Goal: Entertainment & Leisure: Browse casually

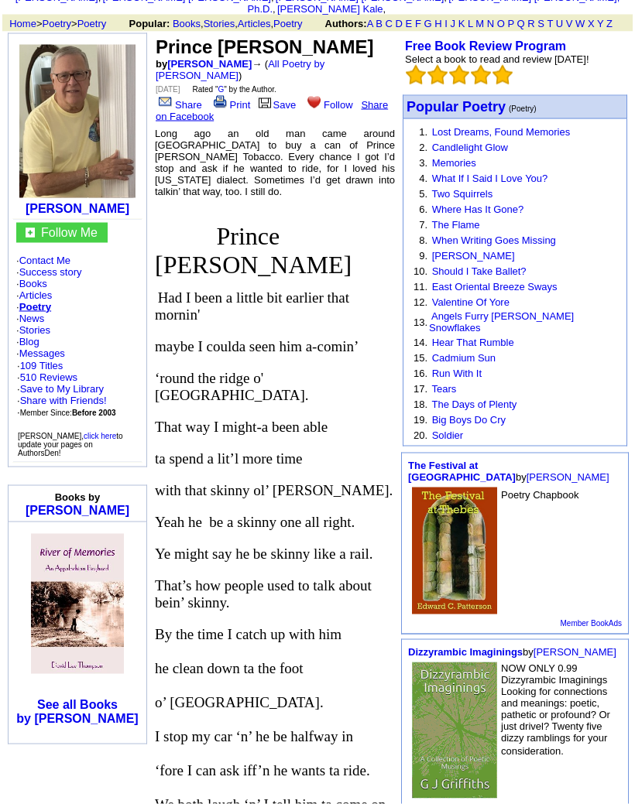
scroll to position [135, 0]
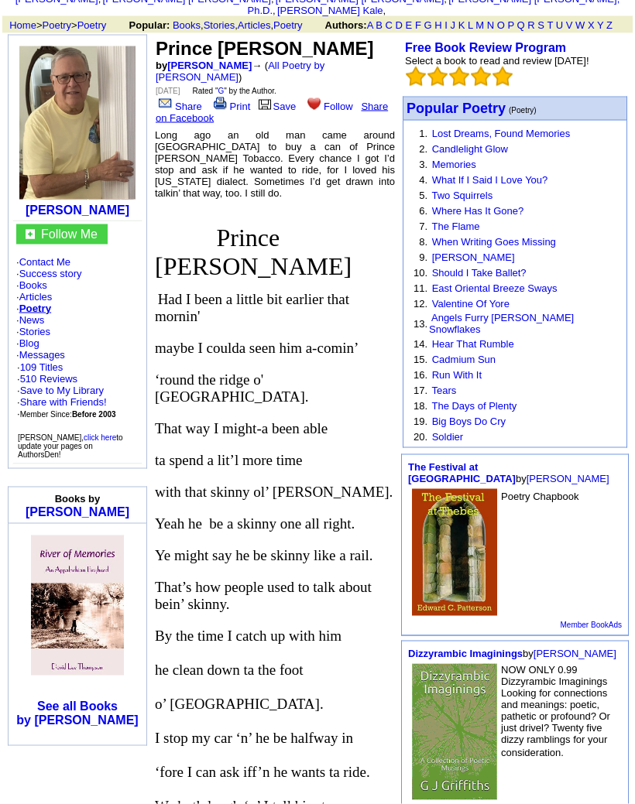
click at [369, 420] on p "That way I might-a been able" at bounding box center [275, 428] width 240 height 17
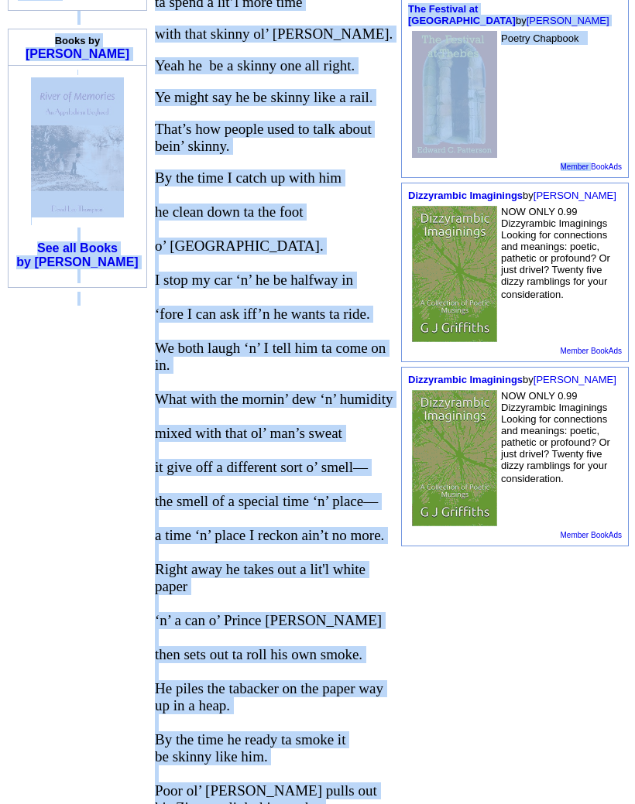
scroll to position [647, 0]
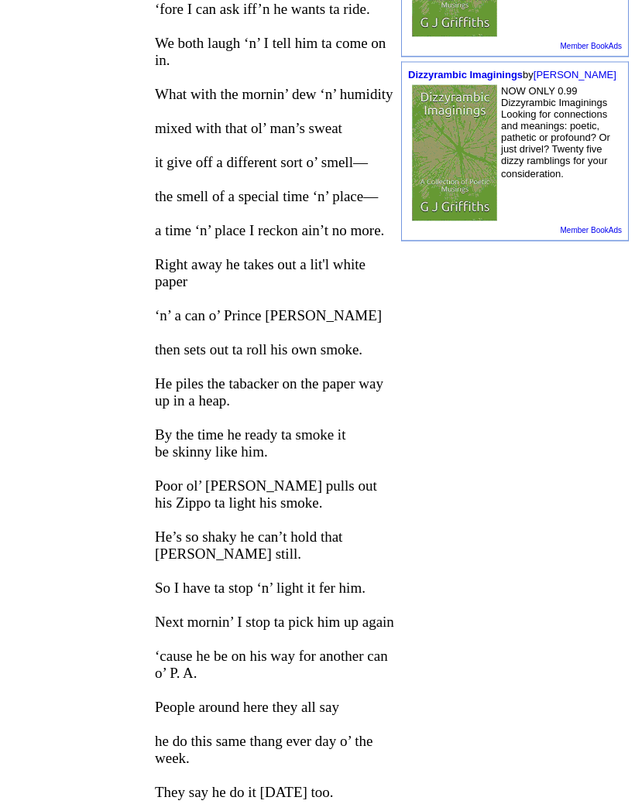
scroll to position [894, 0]
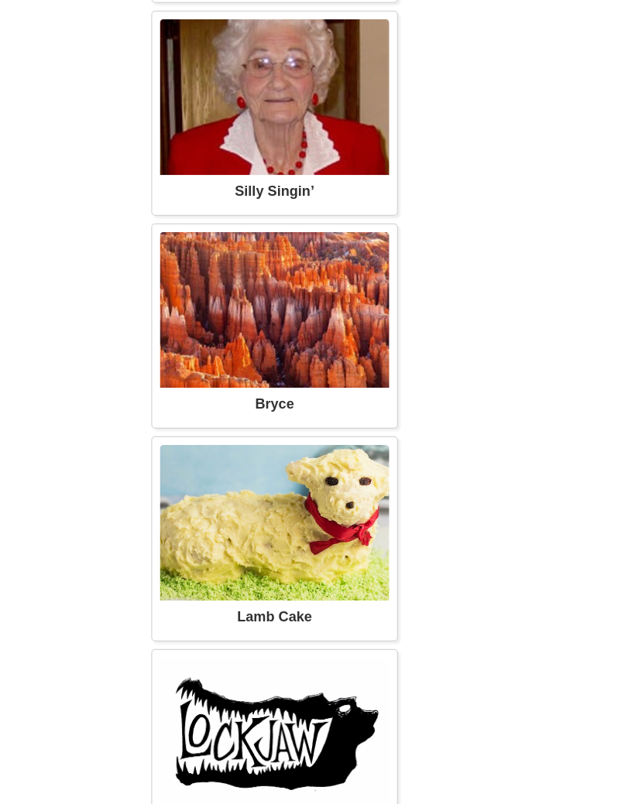
scroll to position [3142, 0]
click at [348, 589] on img at bounding box center [275, 518] width 228 height 155
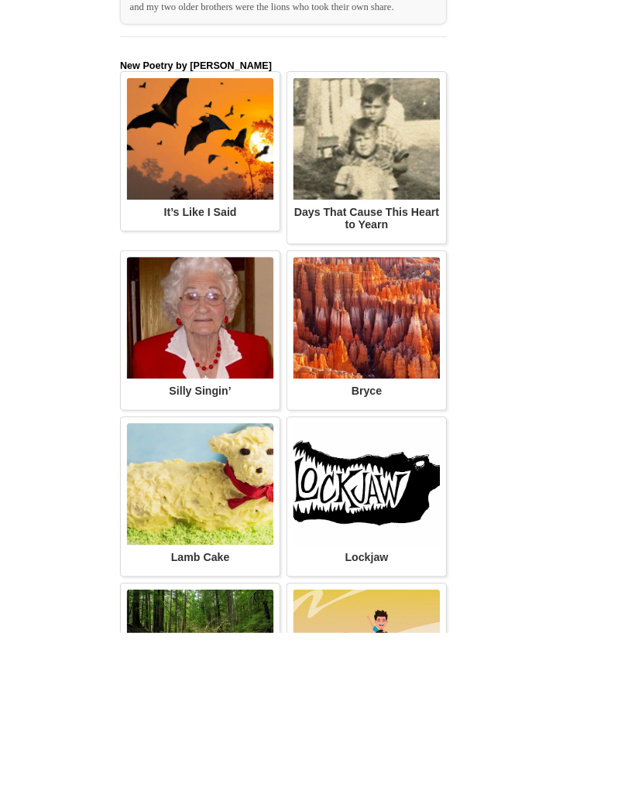
scroll to position [3543, 0]
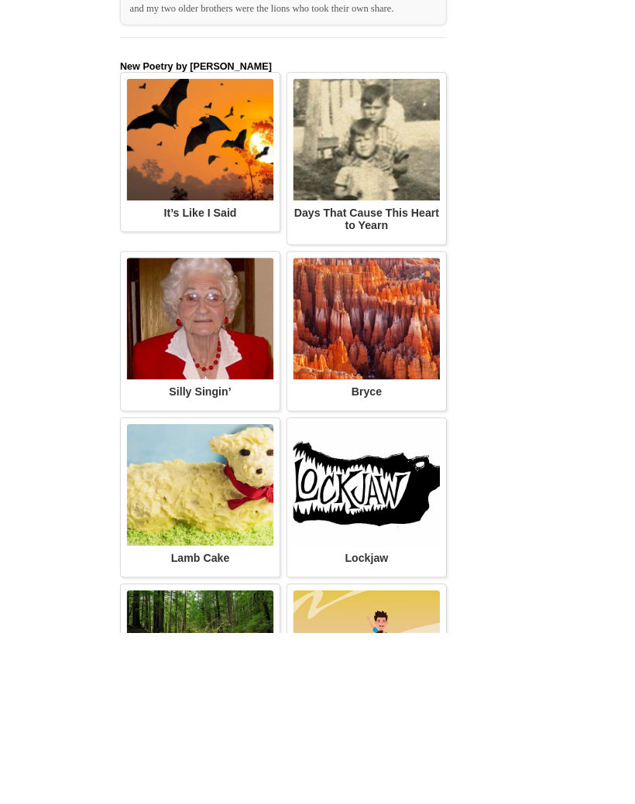
click at [0, 0] on div "Sometimes we yearn to relive the past. Pictured are my brother, [PERSON_NAME], …" at bounding box center [0, 0] width 0 height 0
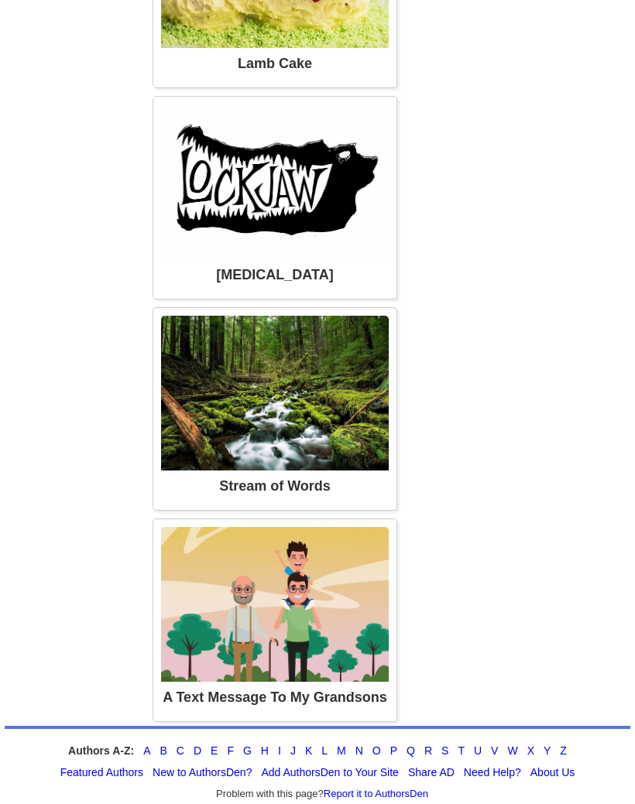
scroll to position [4282, 0]
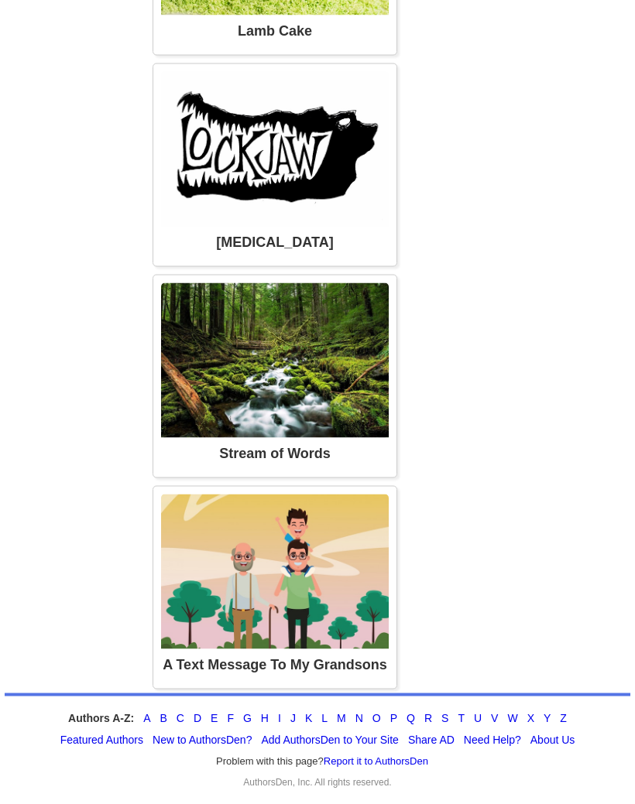
scroll to position [4317, 0]
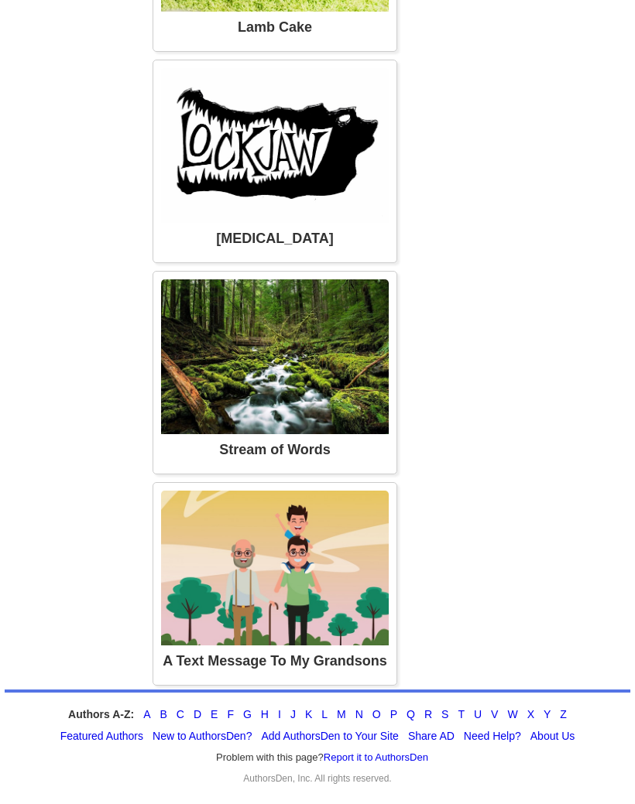
click at [0, 0] on div "Recently, I woke early in the morning, thinking about my two grandsons, so I wr…" at bounding box center [0, 0] width 0 height 0
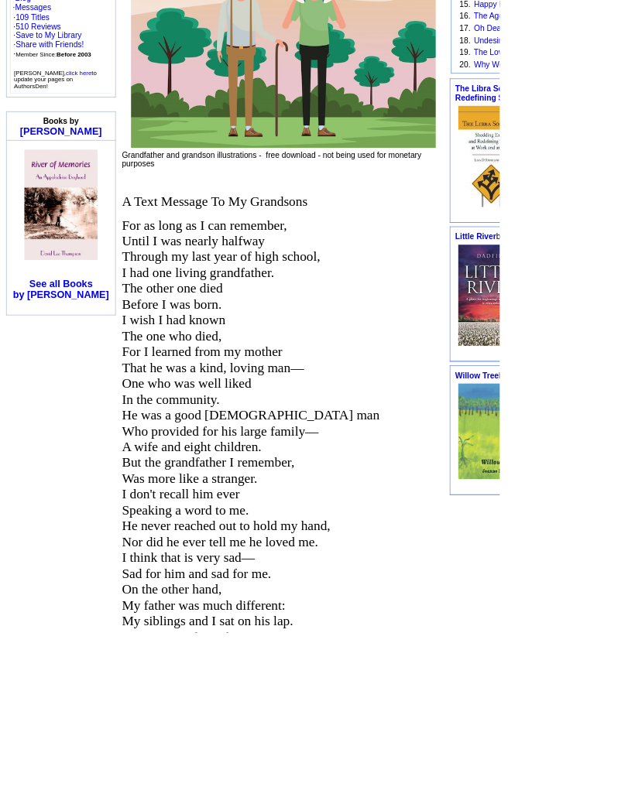
scroll to position [450, 0]
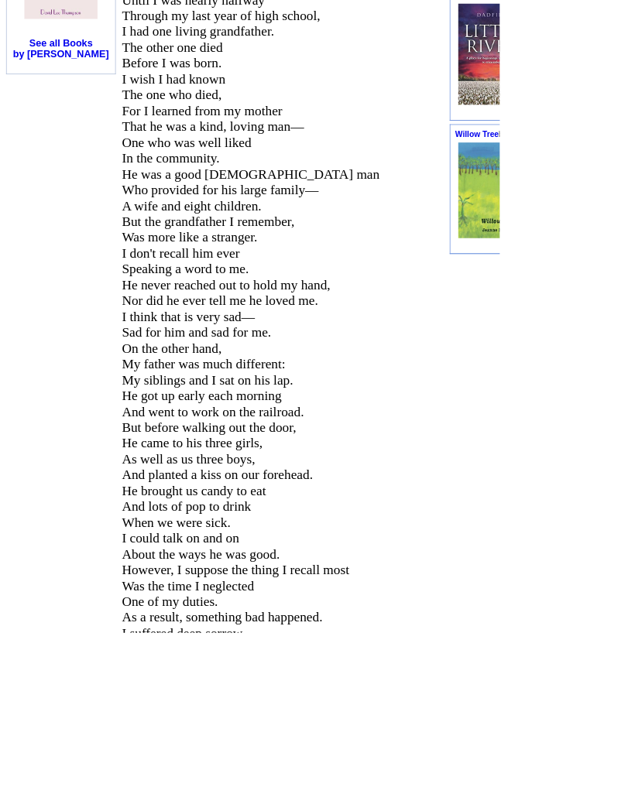
scroll to position [743, 0]
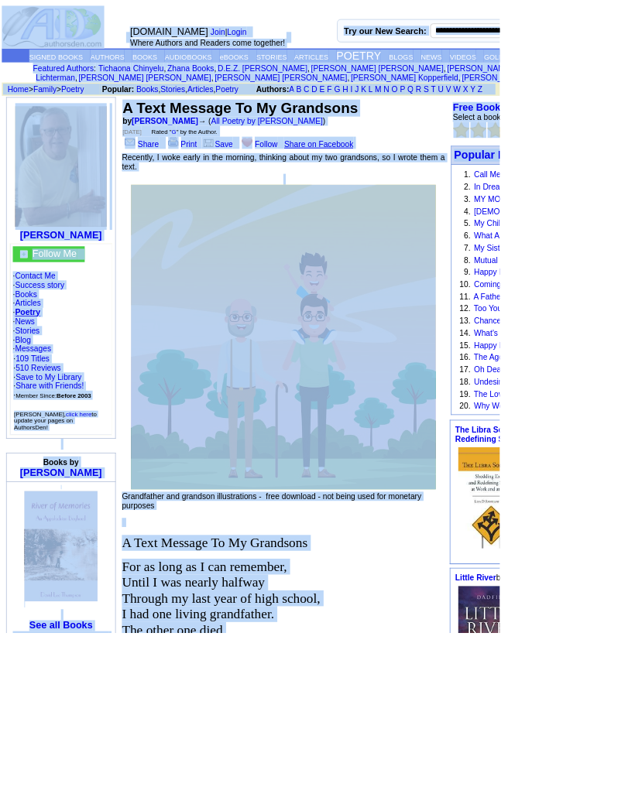
scroll to position [1, 0]
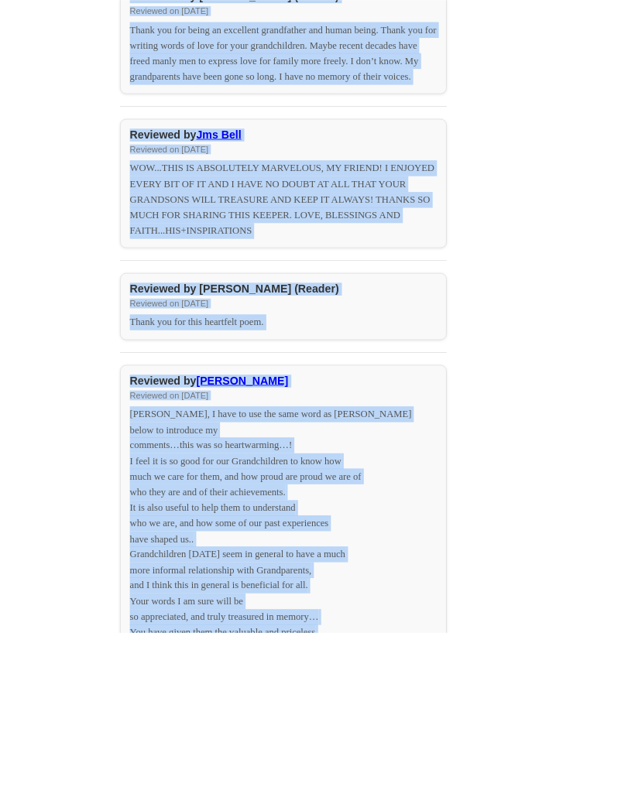
scroll to position [2488, 0]
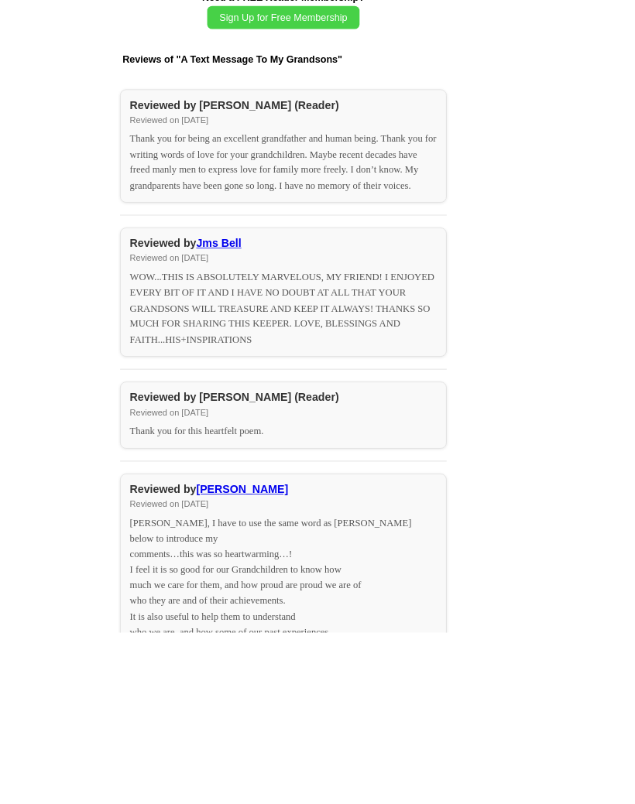
scroll to position [2352, 0]
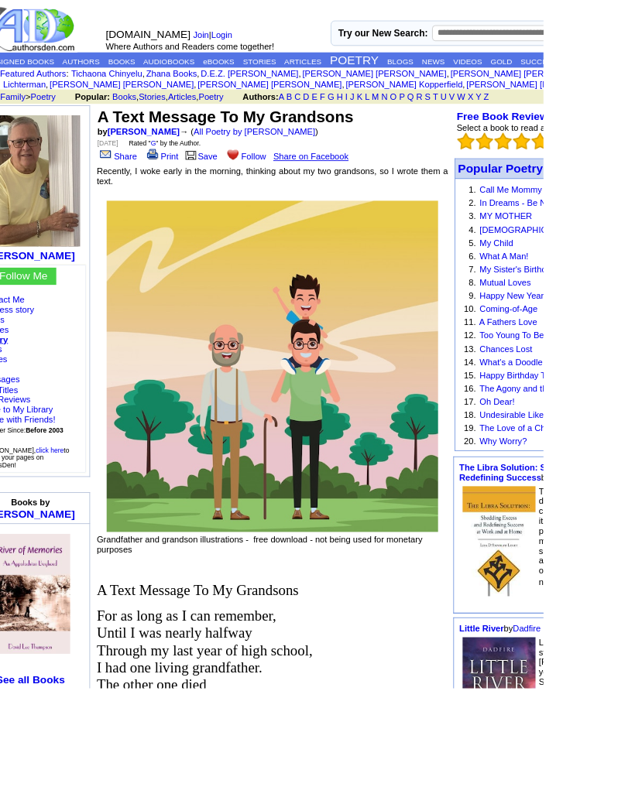
scroll to position [1, 42]
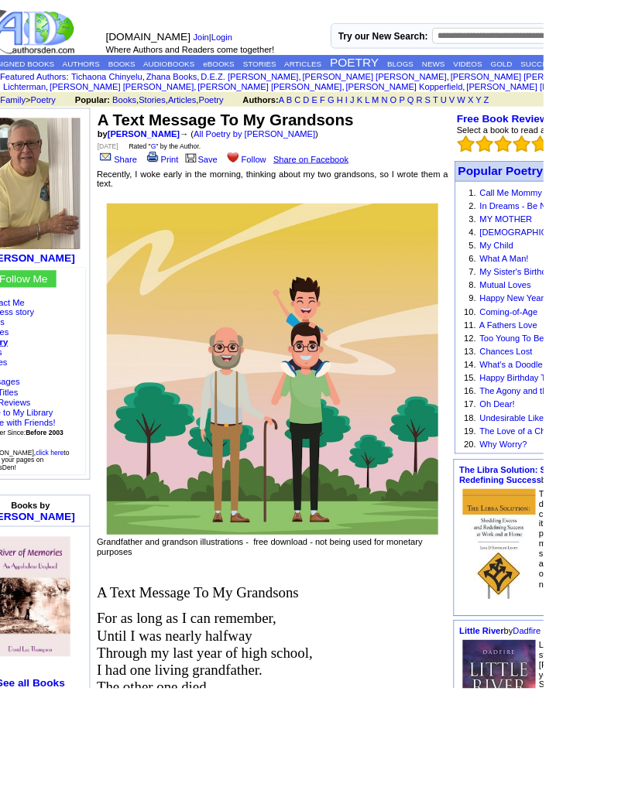
click at [589, 46] on input "text" at bounding box center [607, 42] width 204 height 19
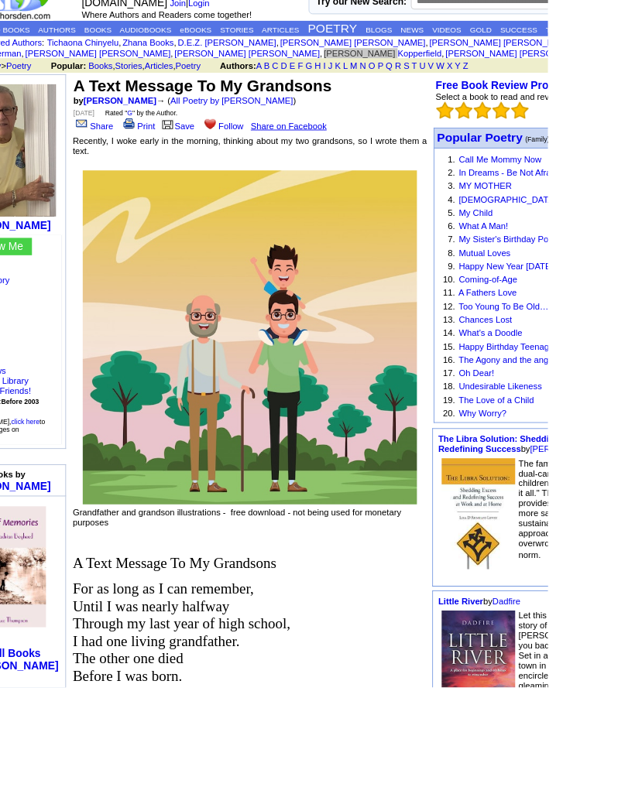
scroll to position [33, 70]
click at [594, 195] on link "Call Me Mommy Now" at bounding box center [580, 193] width 96 height 12
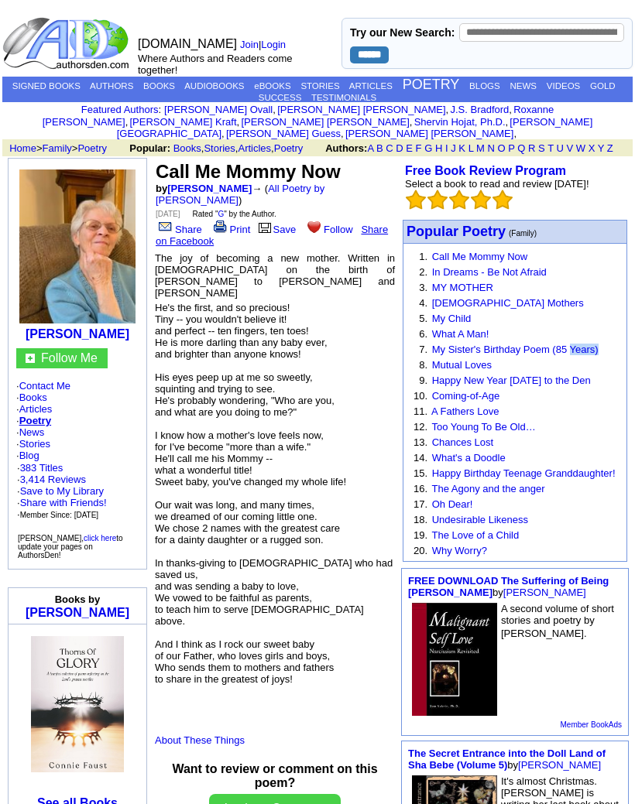
click at [597, 355] on link "My Sister's Birthday Poem (85 Years)" at bounding box center [515, 350] width 166 height 12
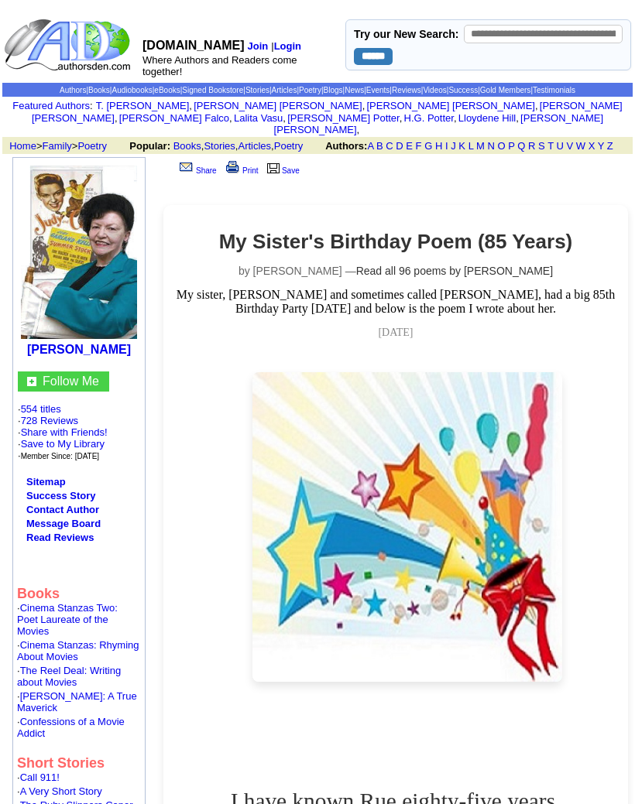
click at [200, 240] on div "My Sister's Birthday Poem (85 Years) by [PERSON_NAME] — Read all 96 poems by [P…" at bounding box center [395, 792] width 464 height 1174
click at [187, 218] on td "My Sister's Birthday Poem (85 Years) by [PERSON_NAME] — Read all 96 poems by [P…" at bounding box center [395, 792] width 467 height 1193
